Goal: Find specific page/section: Find specific page/section

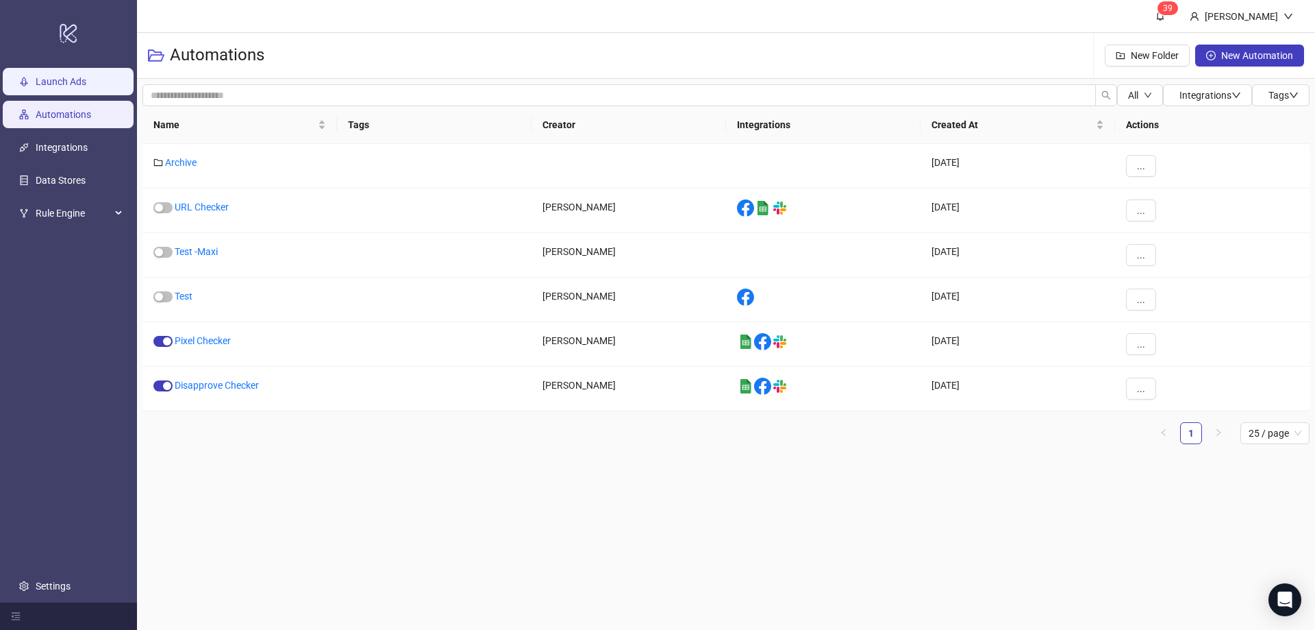
click at [73, 84] on link "Launch Ads" at bounding box center [61, 82] width 51 height 11
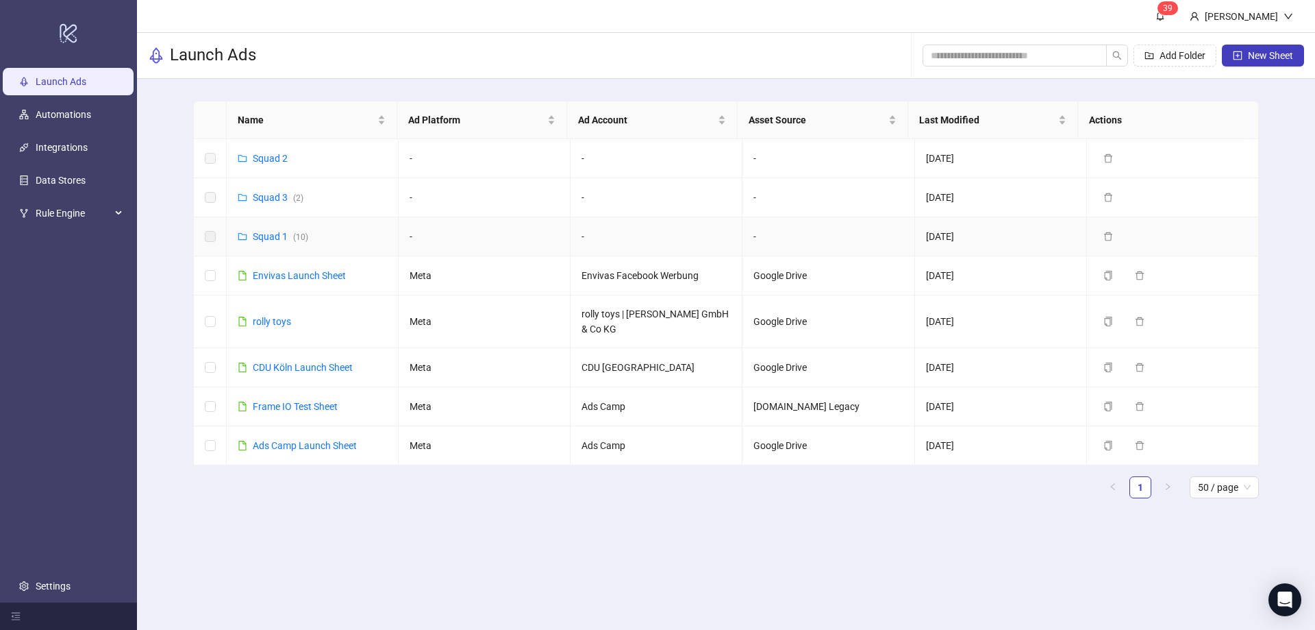
click at [265, 229] on div "Squad 1 ( 10 )" at bounding box center [280, 236] width 55 height 15
click at [269, 238] on link "Squad 1 ( 10 )" at bounding box center [280, 236] width 55 height 11
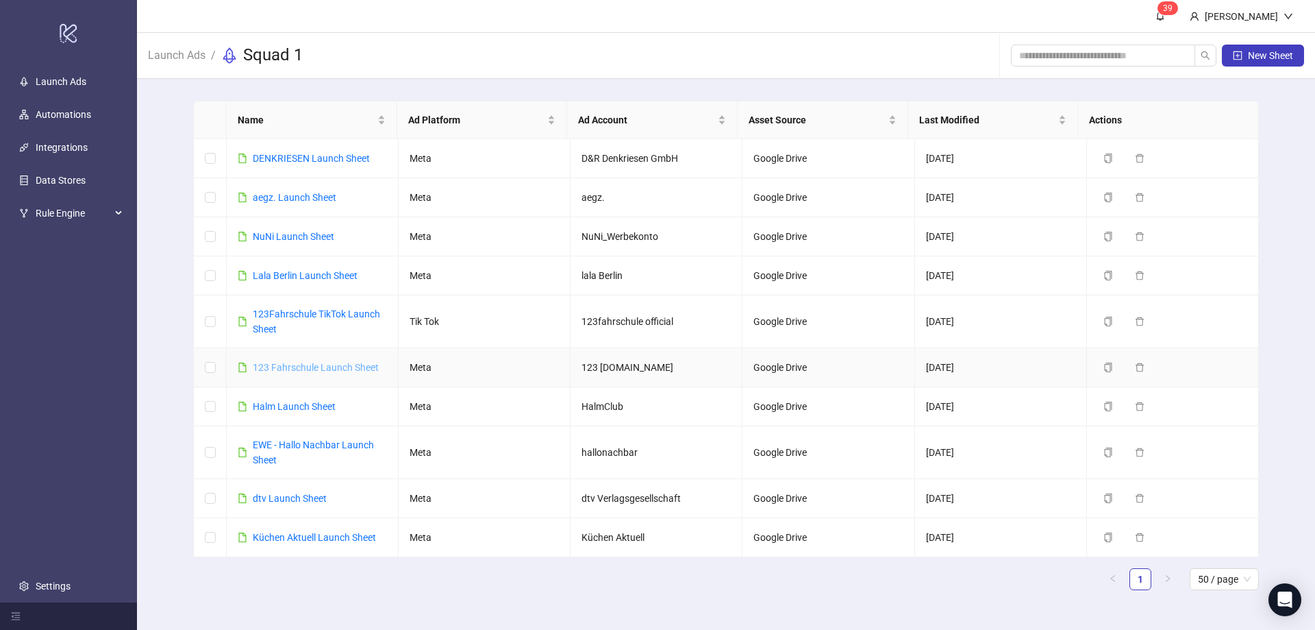
click at [286, 369] on link "123 Fahrschule Launch Sheet" at bounding box center [316, 367] width 126 height 11
